Goal: Complete application form

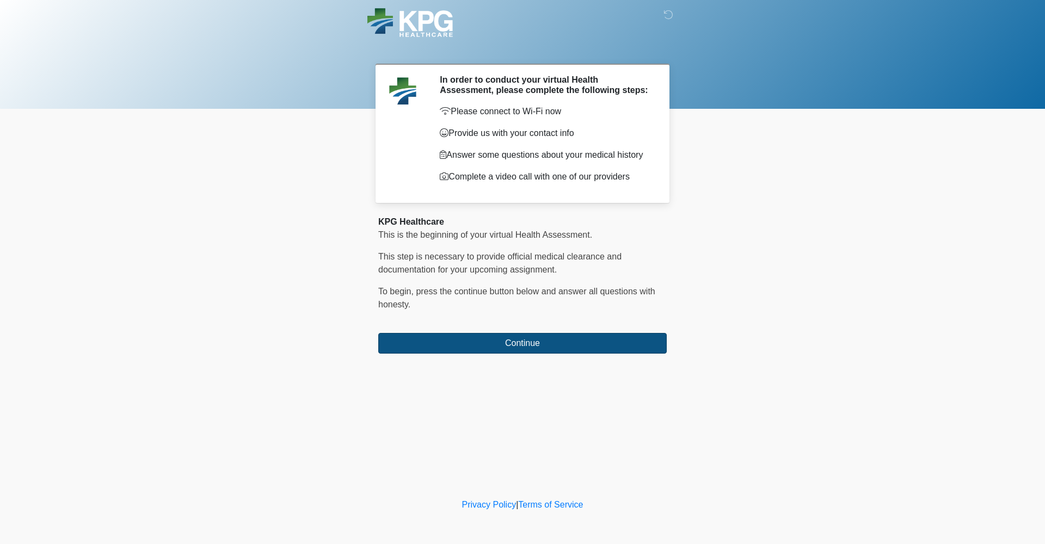
click at [511, 345] on button "Continue" at bounding box center [522, 343] width 288 height 21
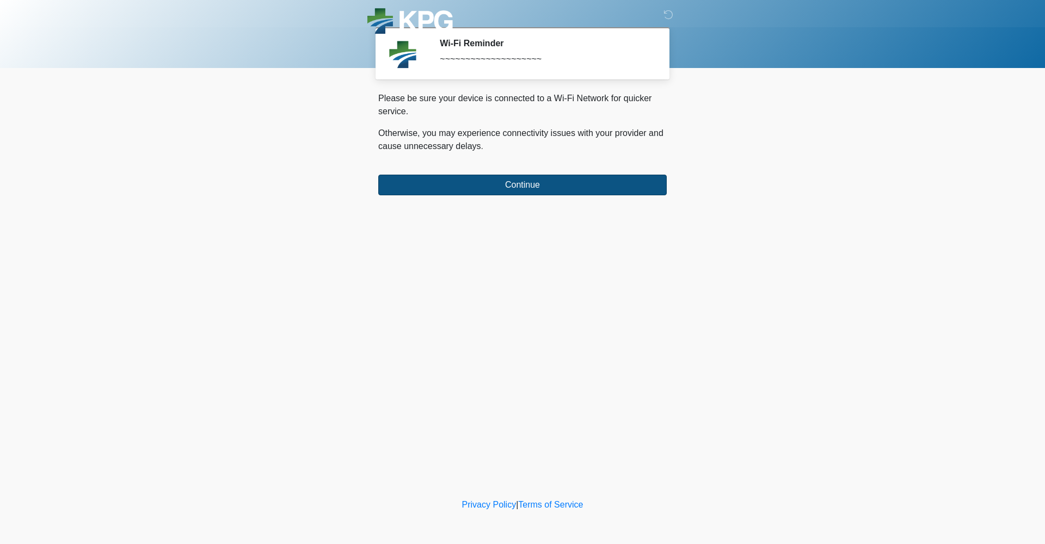
click at [514, 187] on button "Continue" at bounding box center [522, 185] width 288 height 21
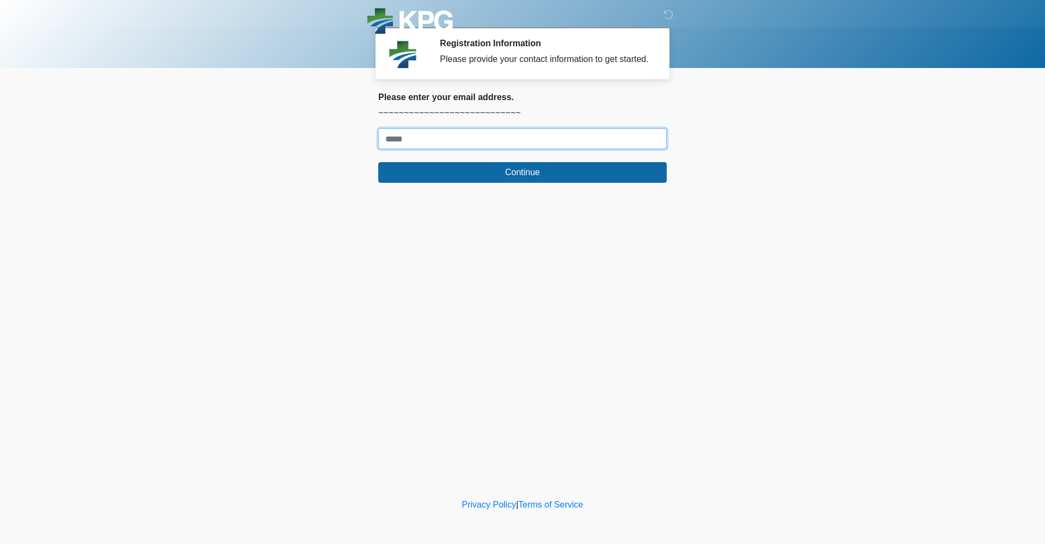
click at [472, 149] on input "Where should we email your response?" at bounding box center [522, 138] width 288 height 21
type input "**********"
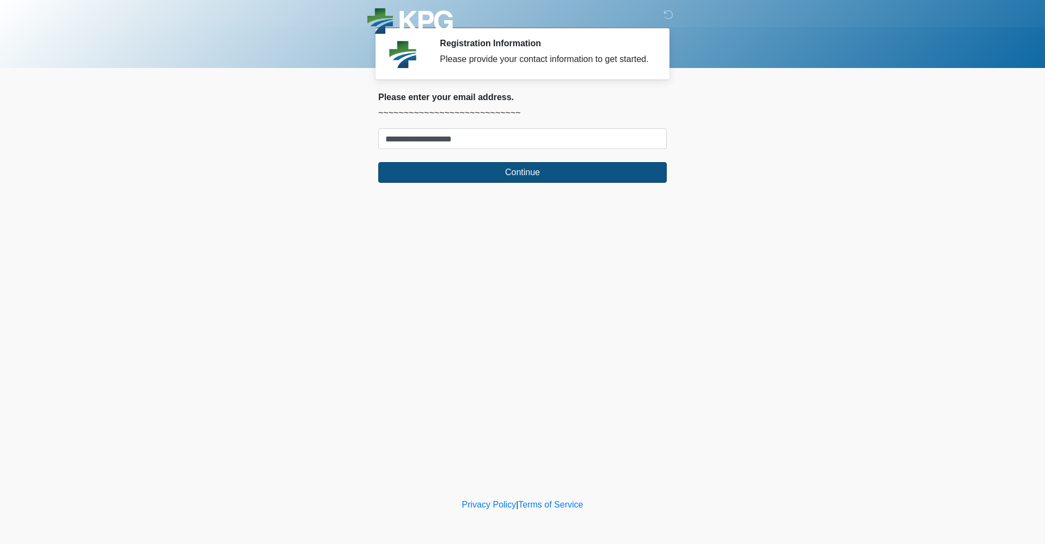
click at [528, 180] on button "Continue" at bounding box center [522, 172] width 288 height 21
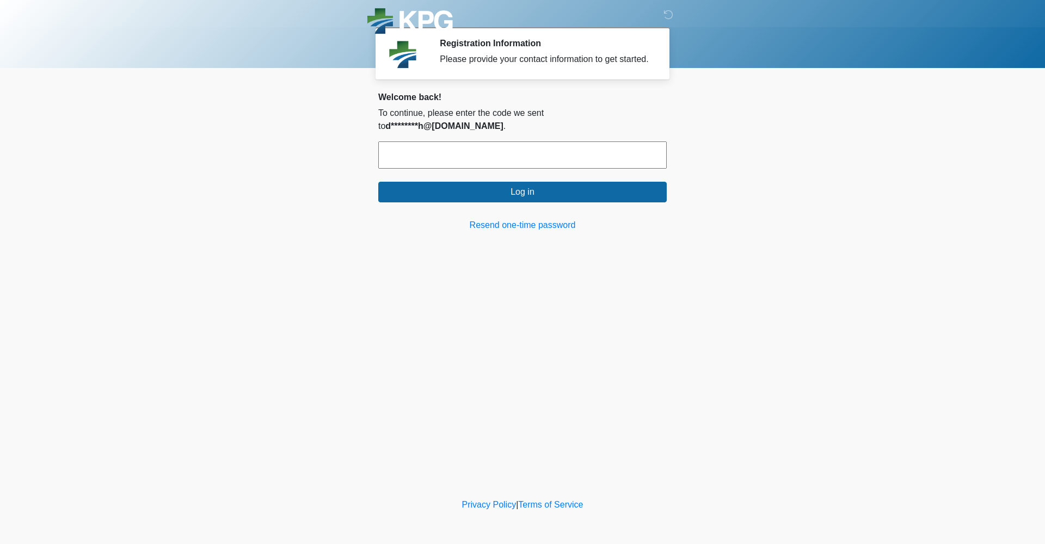
click at [441, 153] on input "text" at bounding box center [522, 154] width 288 height 27
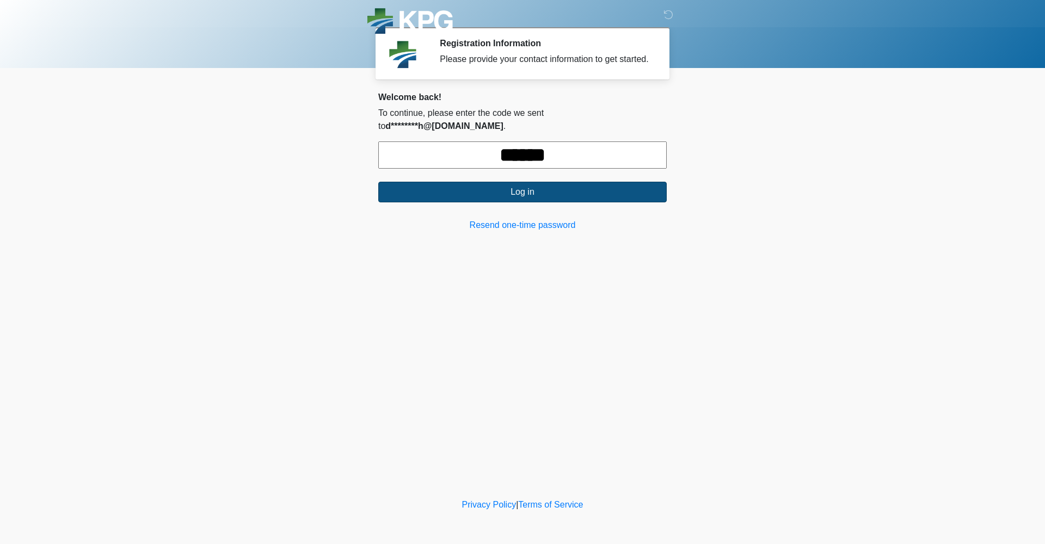
type input "******"
click at [506, 192] on button "Log in" at bounding box center [522, 192] width 288 height 21
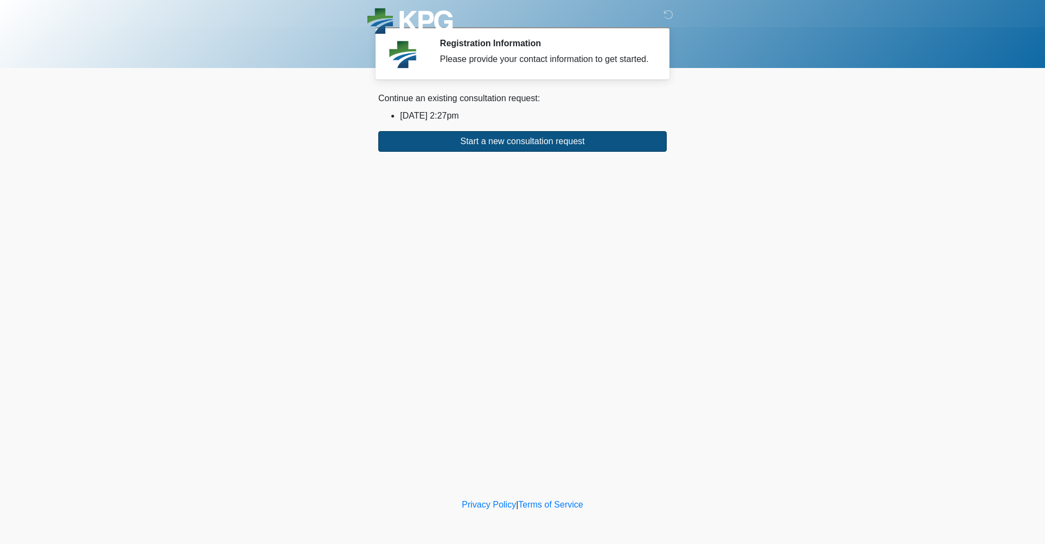
click at [514, 149] on button "Start a new consultation request" at bounding box center [522, 141] width 288 height 21
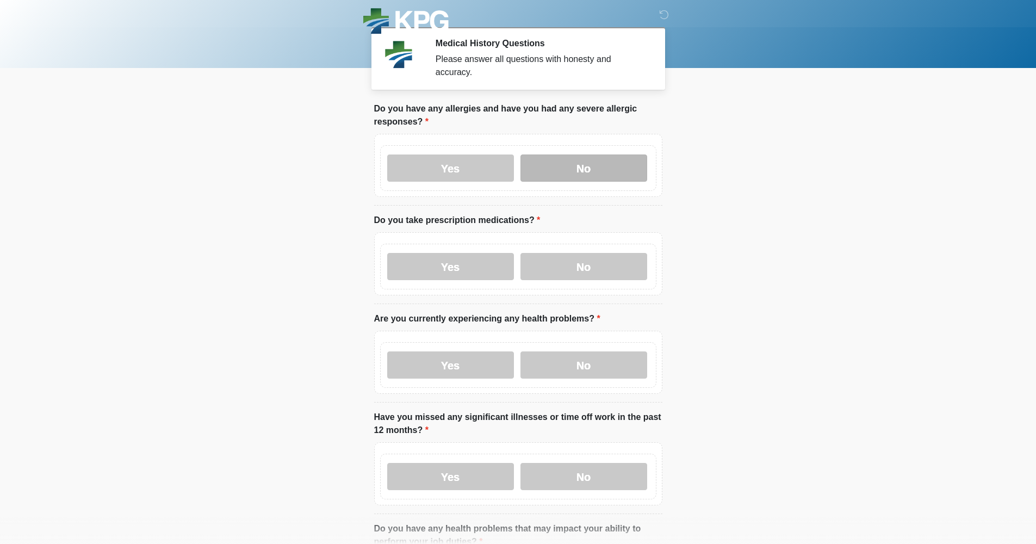
click at [580, 171] on label "No" at bounding box center [584, 168] width 127 height 27
click at [564, 267] on label "No" at bounding box center [584, 266] width 127 height 27
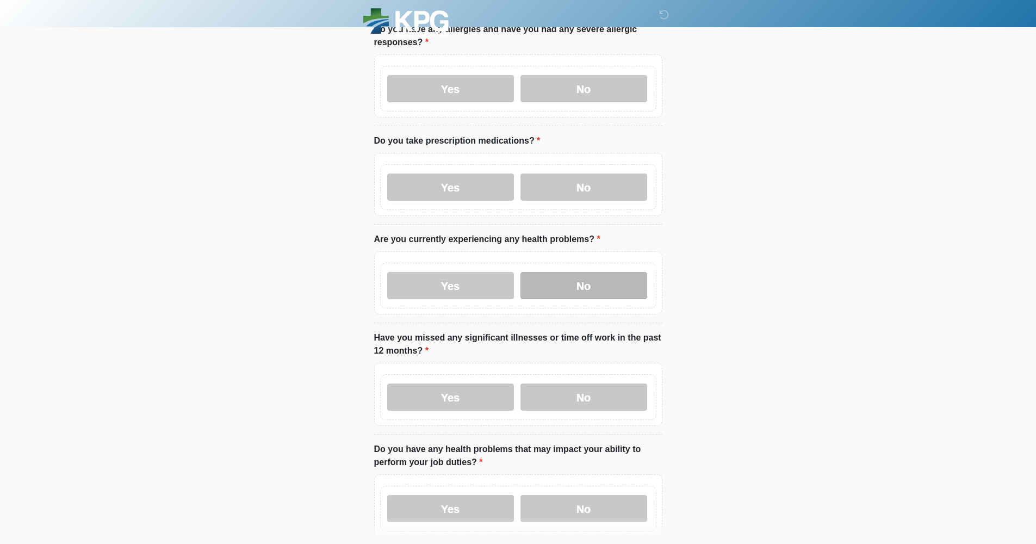
click at [577, 290] on label "No" at bounding box center [584, 285] width 127 height 27
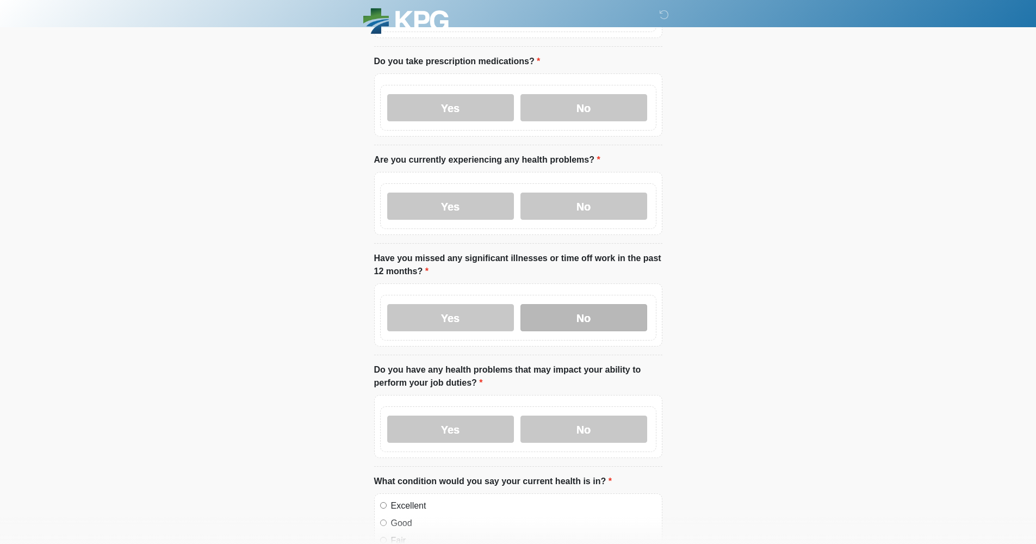
click at [577, 319] on label "No" at bounding box center [584, 317] width 127 height 27
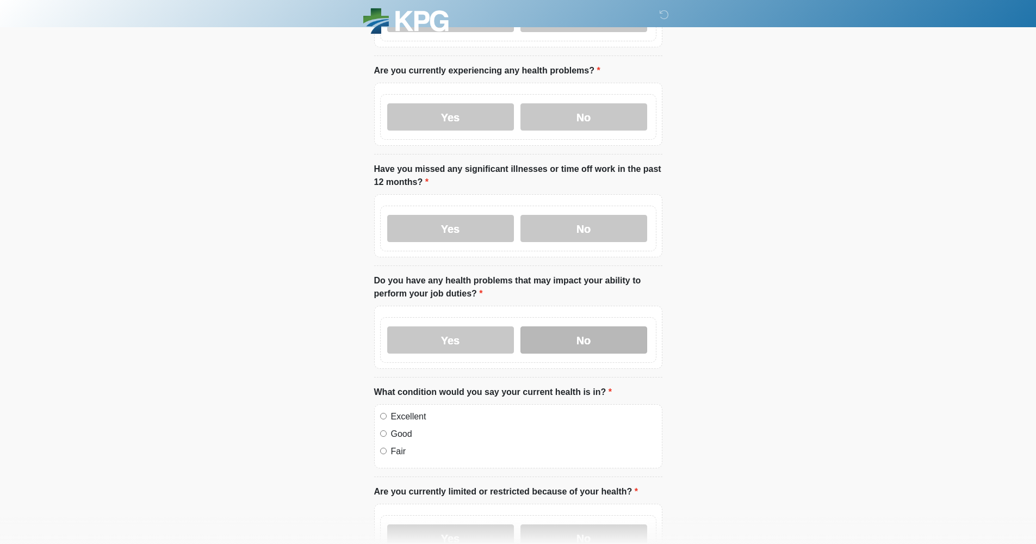
click at [579, 337] on label "No" at bounding box center [584, 339] width 127 height 27
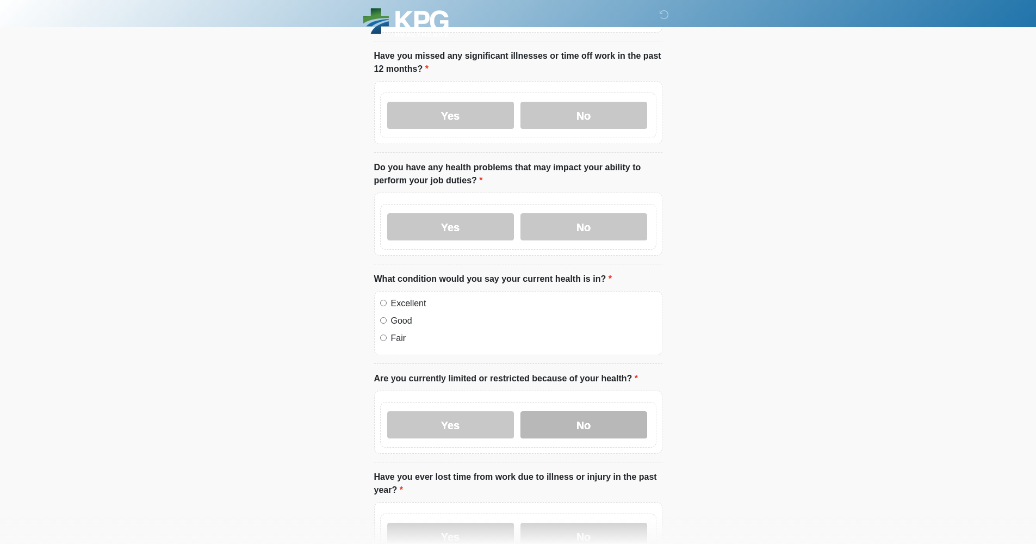
scroll to position [455, 0]
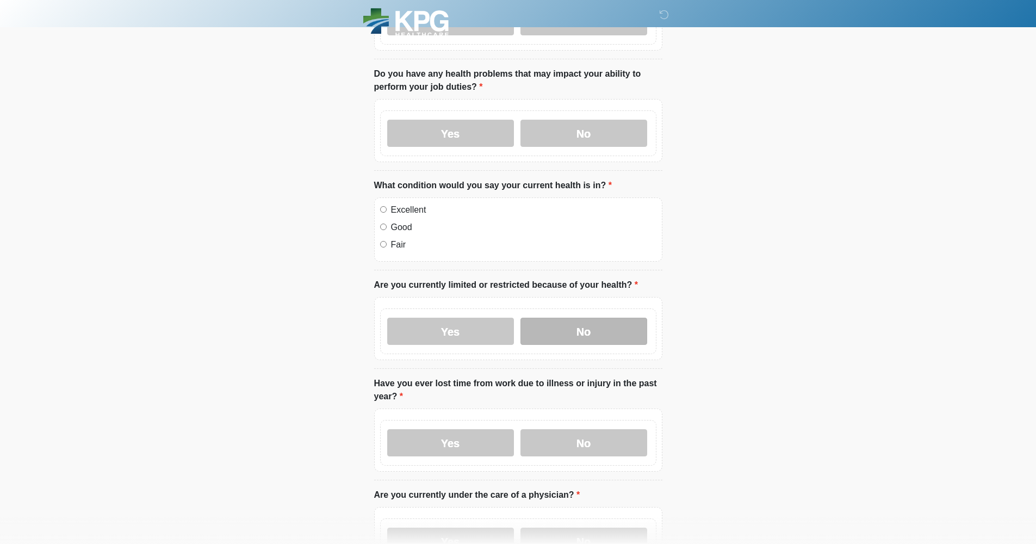
click at [586, 331] on label "No" at bounding box center [584, 331] width 127 height 27
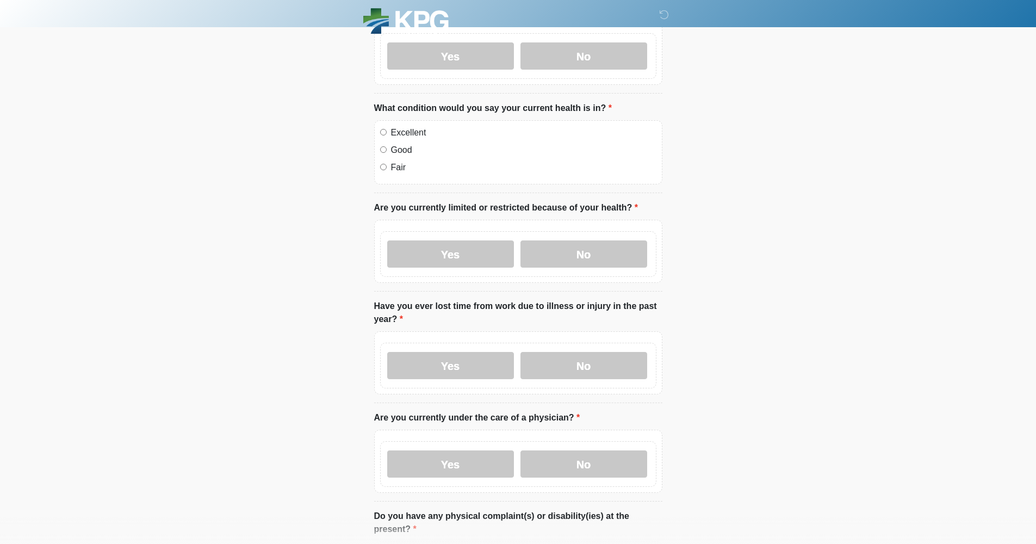
click at [585, 369] on label "No" at bounding box center [584, 365] width 127 height 27
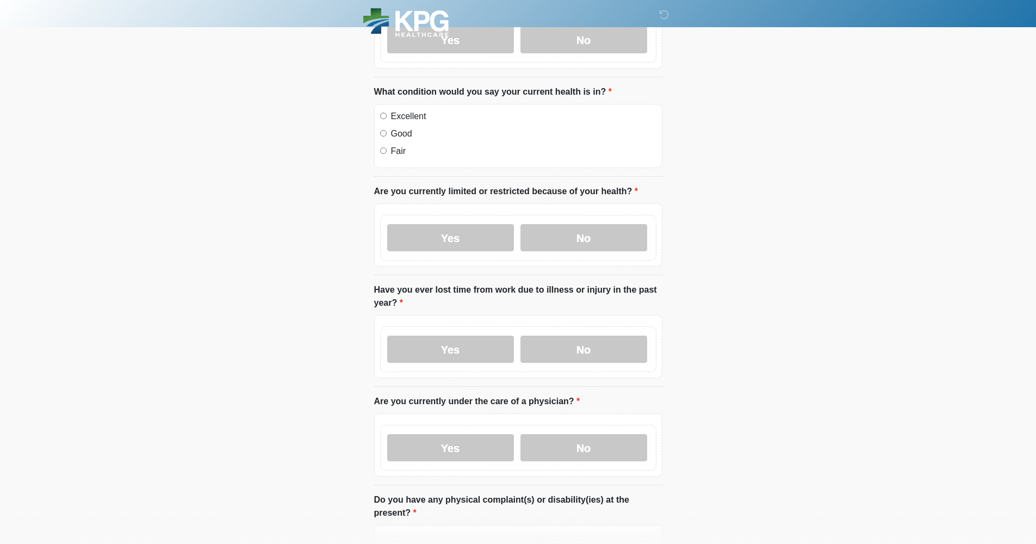
scroll to position [609, 0]
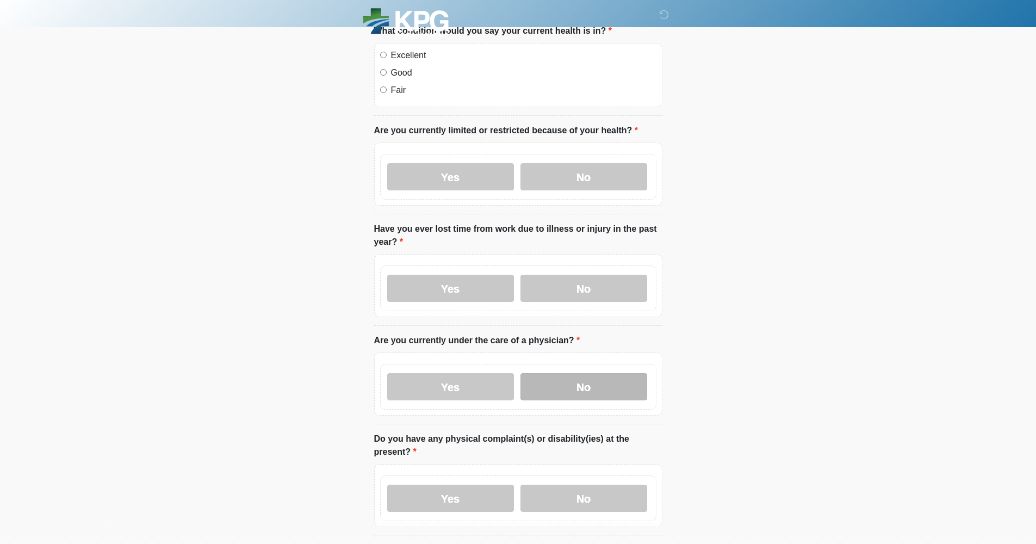
click at [579, 393] on label "No" at bounding box center [584, 386] width 127 height 27
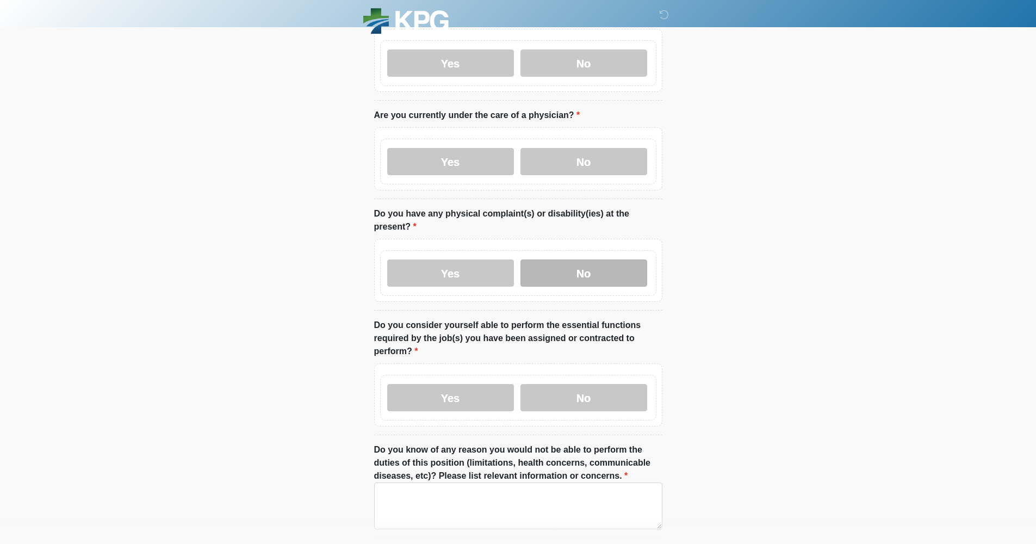
click at [577, 279] on label "No" at bounding box center [584, 272] width 127 height 27
click at [470, 400] on label "Yes" at bounding box center [450, 397] width 127 height 27
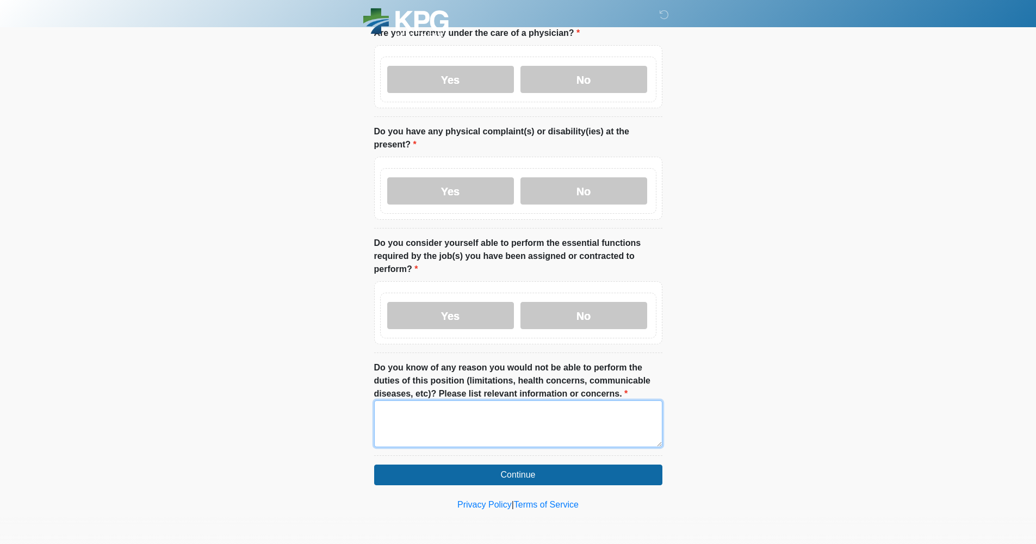
click at [502, 418] on textarea "Do you know of any reason you would not be able to perform the duties of this p…" at bounding box center [518, 423] width 288 height 47
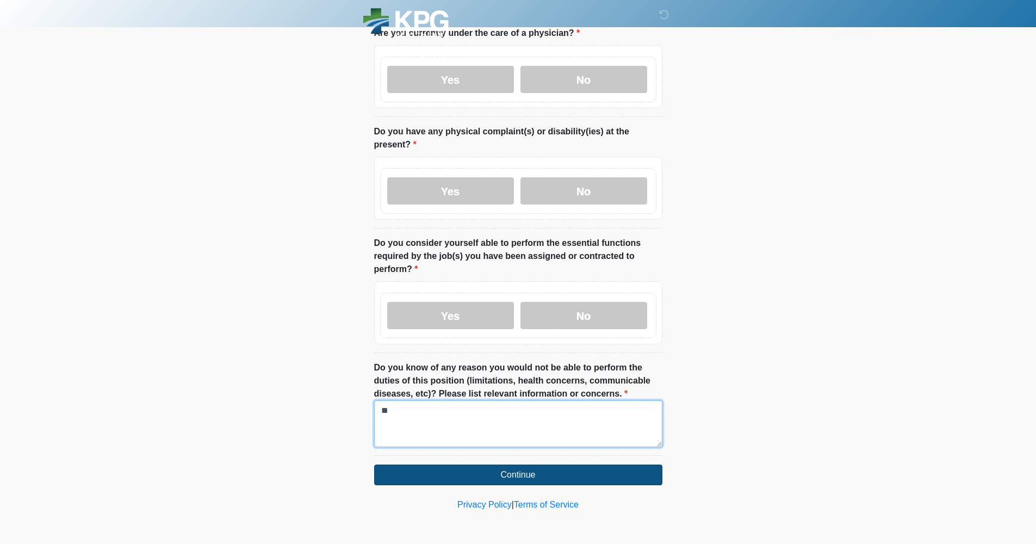
type textarea "**"
click at [527, 477] on button "Continue" at bounding box center [518, 475] width 288 height 21
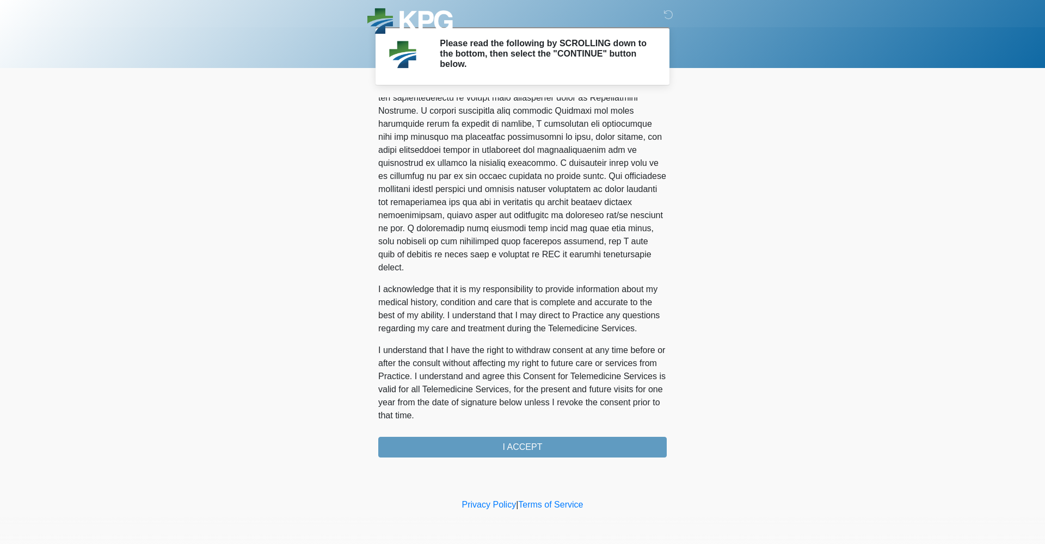
scroll to position [579, 0]
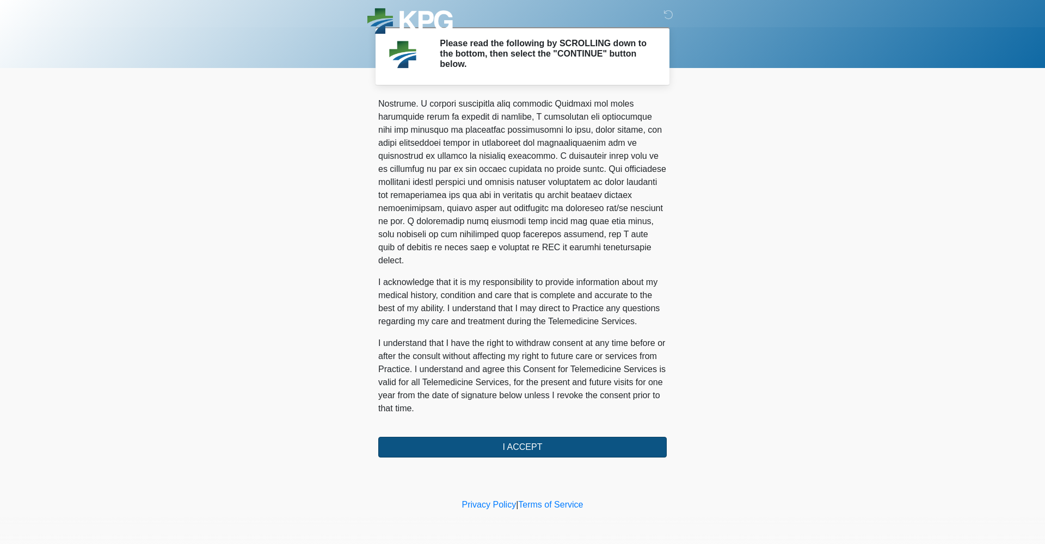
click at [533, 445] on button "I ACCEPT" at bounding box center [522, 447] width 288 height 21
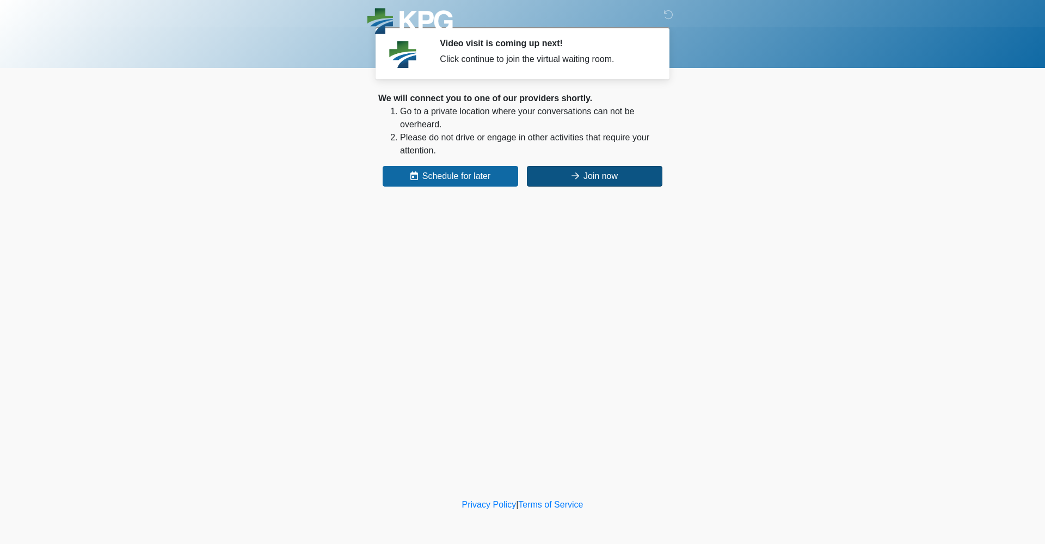
click at [604, 180] on button "Join now" at bounding box center [594, 176] width 135 height 21
